Goal: Task Accomplishment & Management: Use online tool/utility

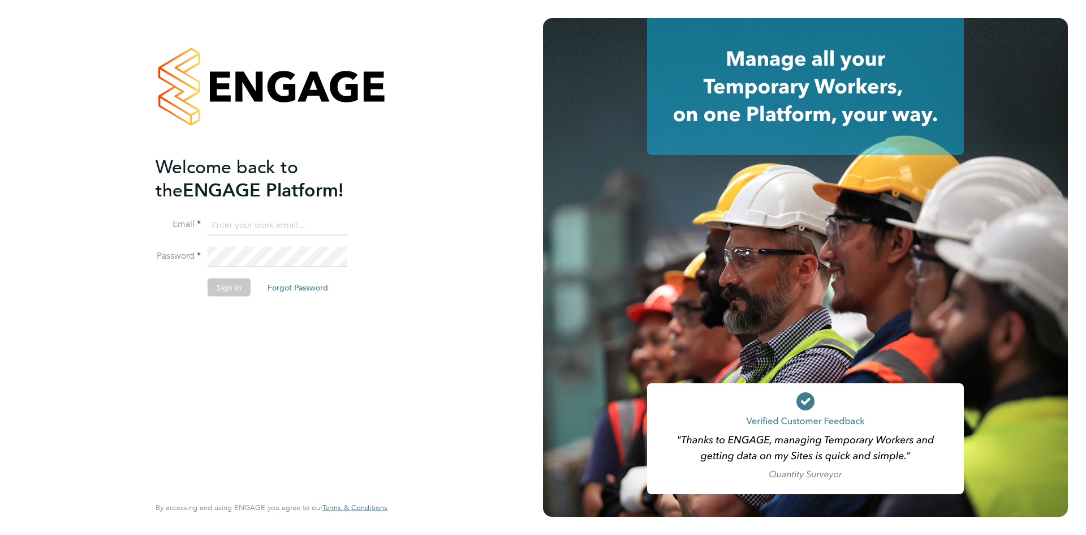
type input "ntaylor@spheresolutions.co.uk"
click at [238, 290] on button "Sign In" at bounding box center [229, 287] width 43 height 18
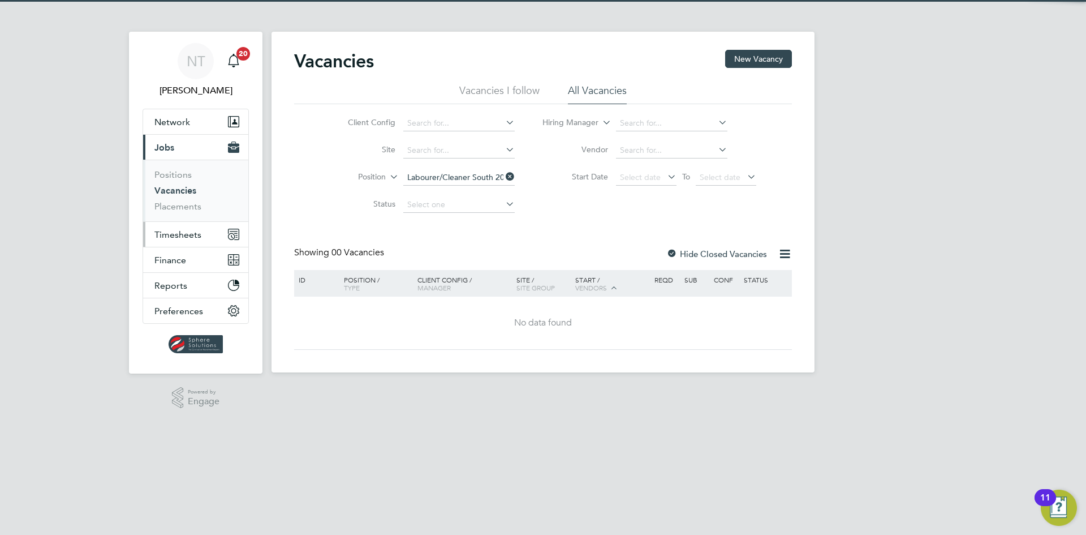
click at [186, 238] on span "Timesheets" at bounding box center [177, 234] width 47 height 11
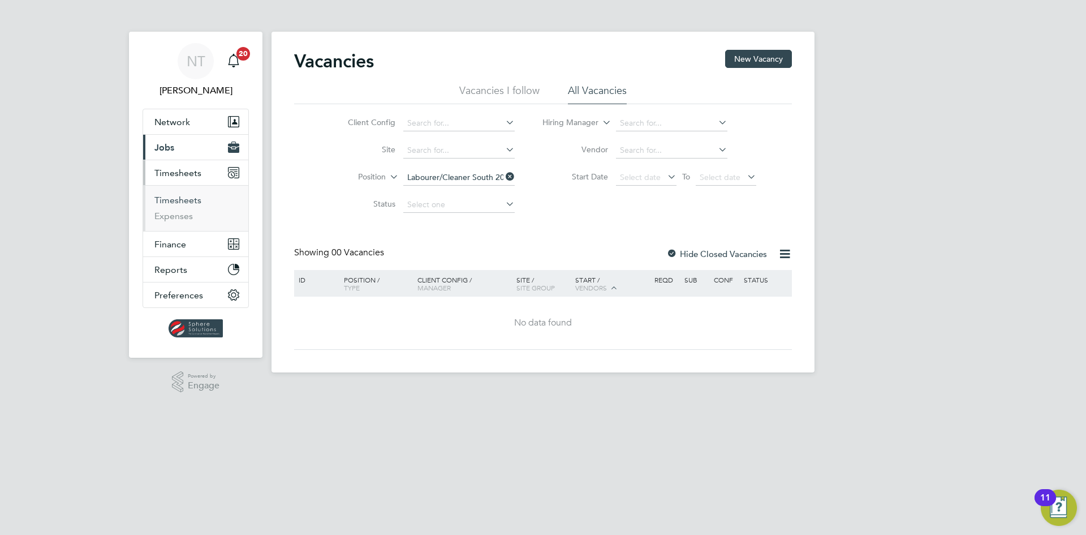
click at [189, 203] on link "Timesheets" at bounding box center [177, 200] width 47 height 11
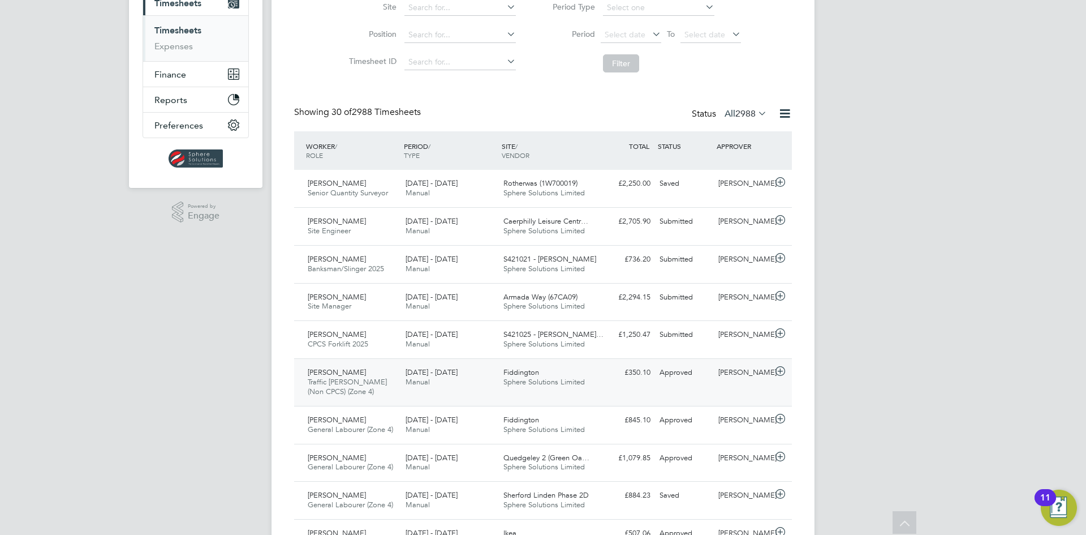
click at [523, 379] on span "Sphere Solutions Limited" at bounding box center [543, 382] width 81 height 10
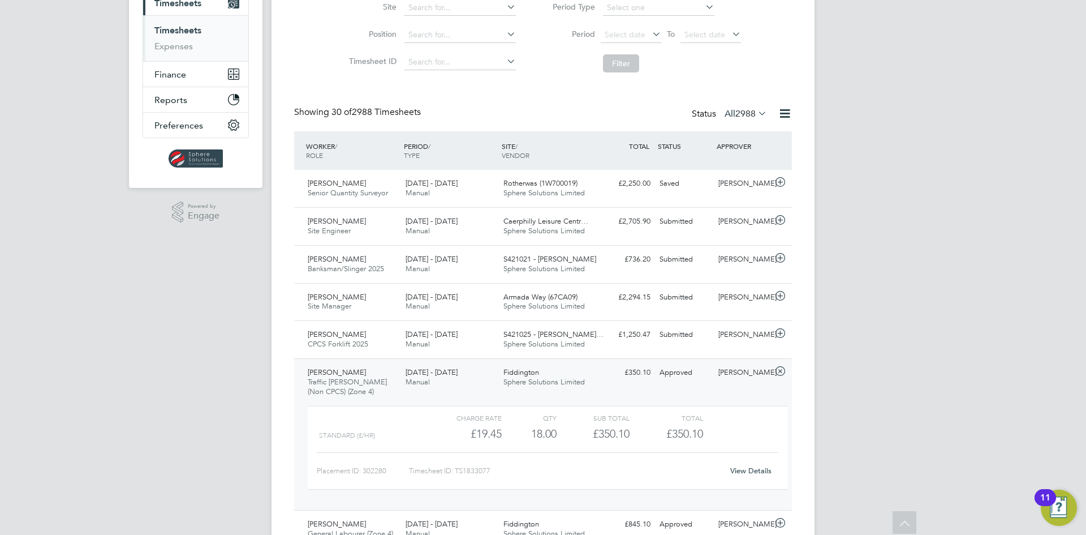
click at [750, 470] on link "View Details" at bounding box center [750, 471] width 41 height 10
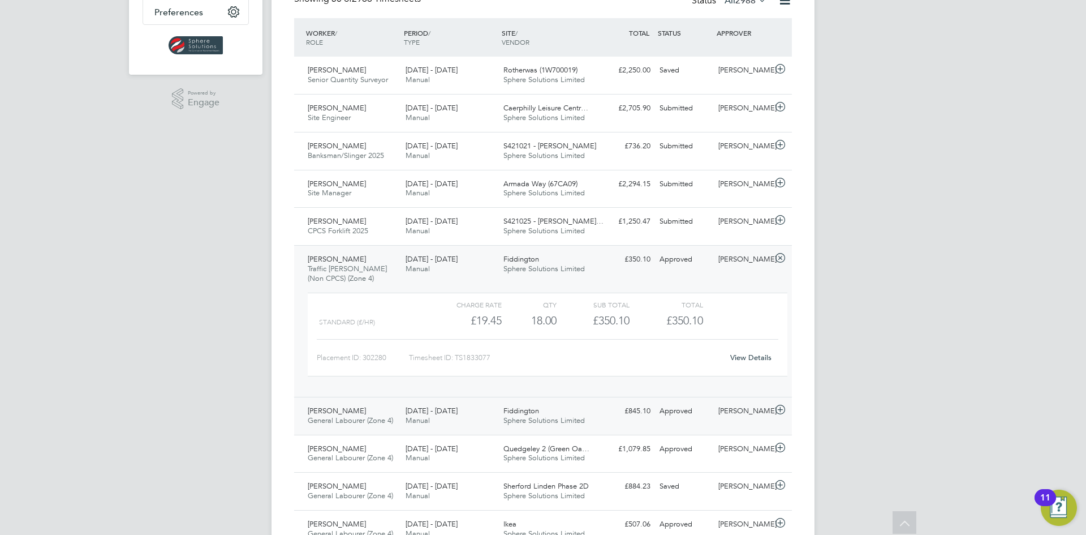
click at [698, 407] on div "Approved" at bounding box center [684, 411] width 59 height 19
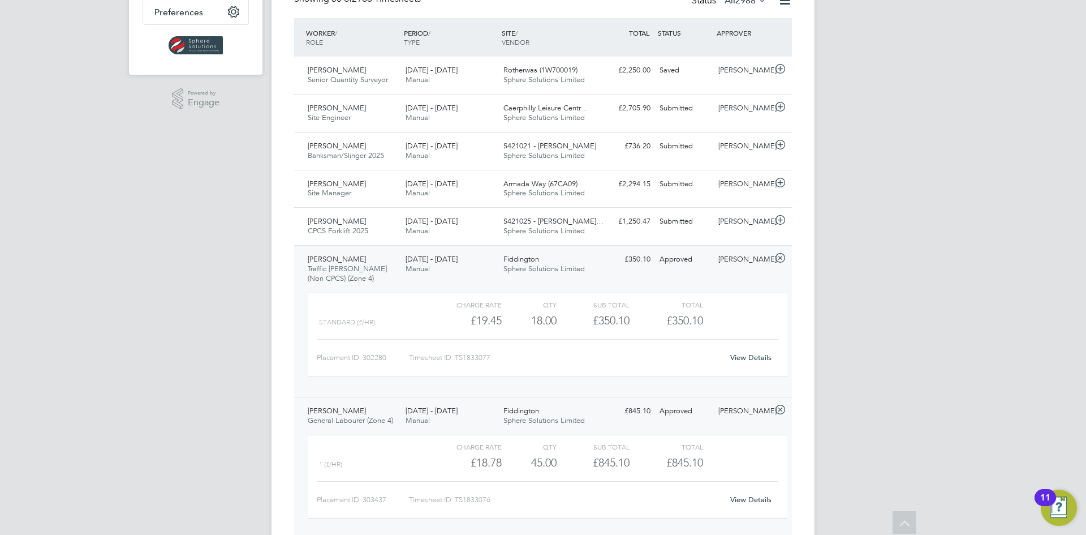
click at [734, 498] on link "View Details" at bounding box center [750, 499] width 41 height 10
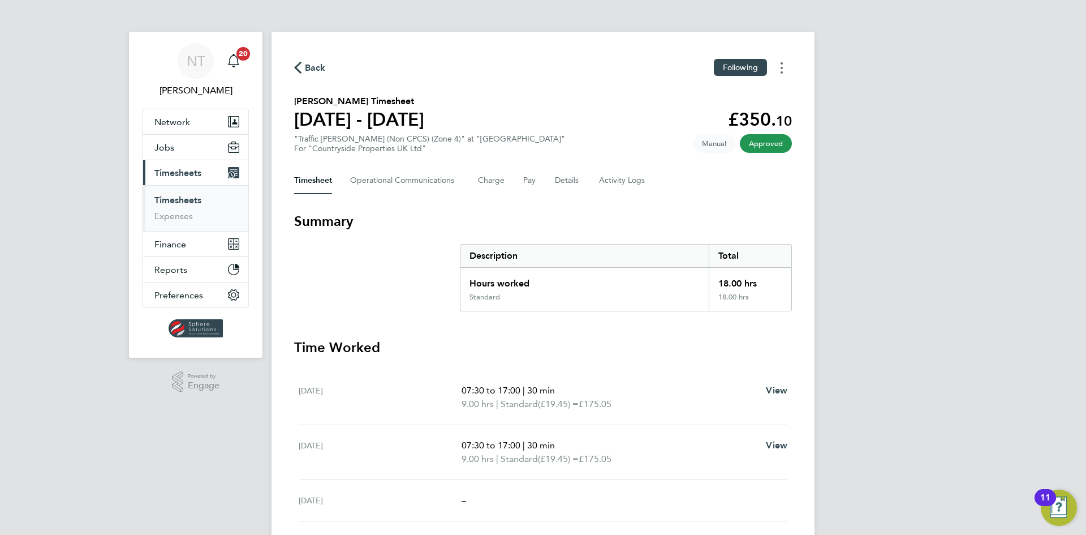
click at [785, 64] on button "Timesheets Menu" at bounding box center [782, 68] width 20 height 18
click at [754, 97] on link "Download timesheet" at bounding box center [724, 92] width 136 height 23
click at [777, 74] on button "Timesheets Menu" at bounding box center [782, 68] width 20 height 18
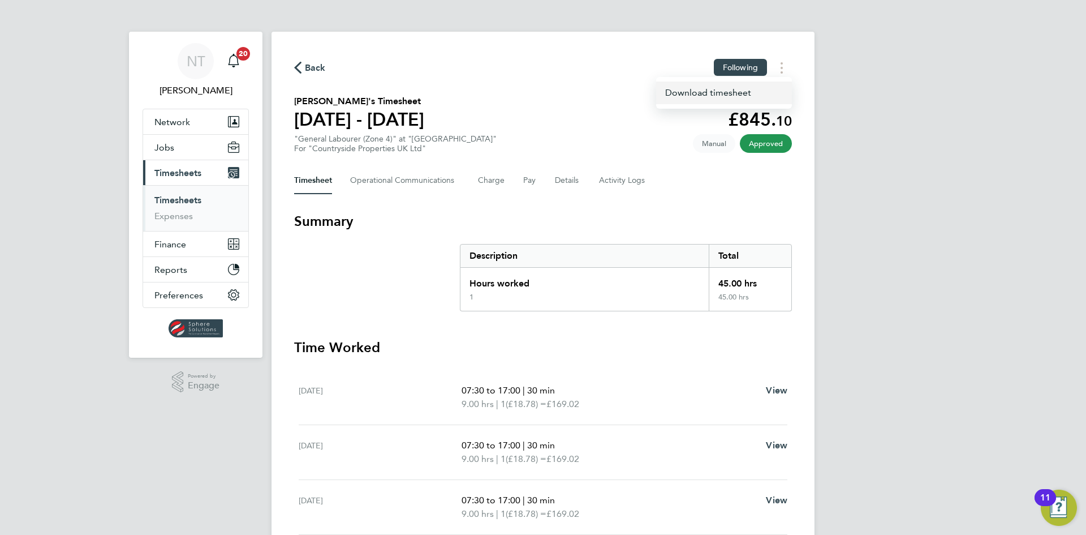
click at [761, 98] on link "Download timesheet" at bounding box center [724, 92] width 136 height 23
